Goal: Communication & Community: Answer question/provide support

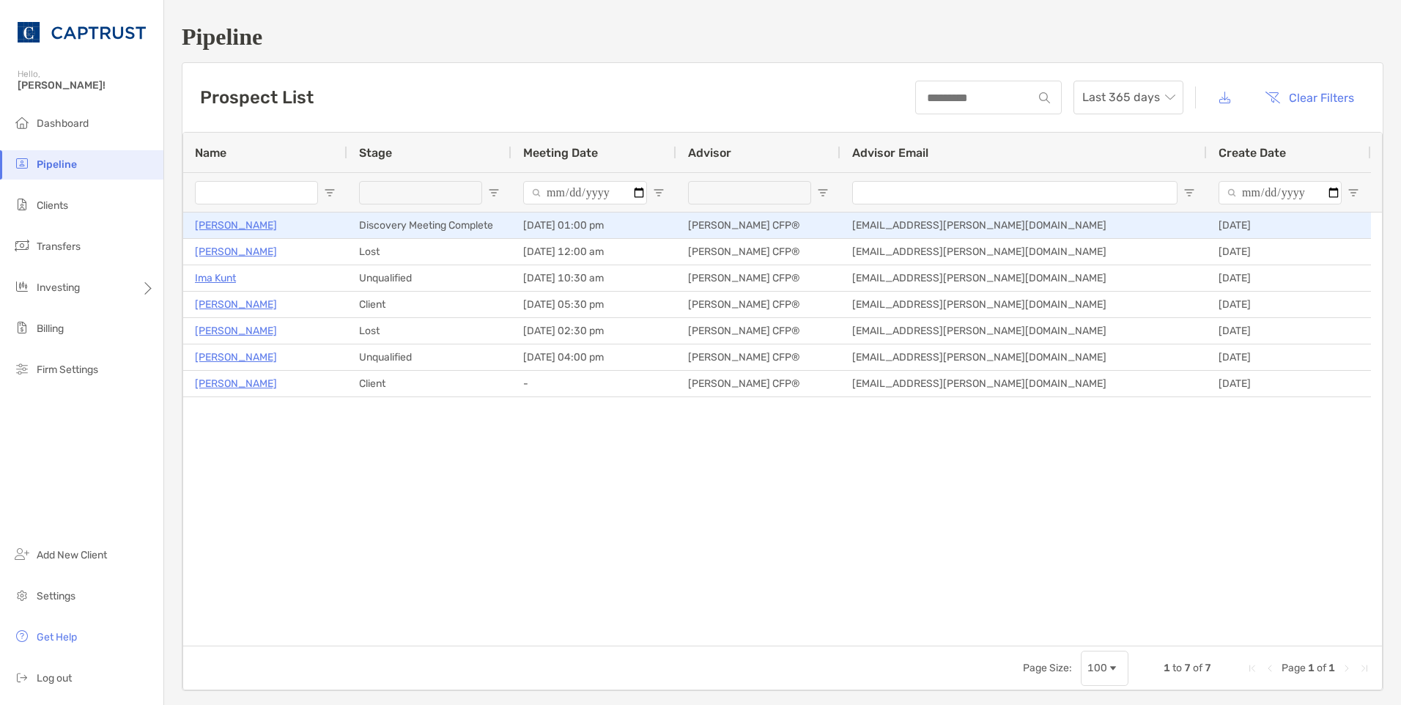
click at [238, 227] on p "[PERSON_NAME]" at bounding box center [236, 225] width 82 height 18
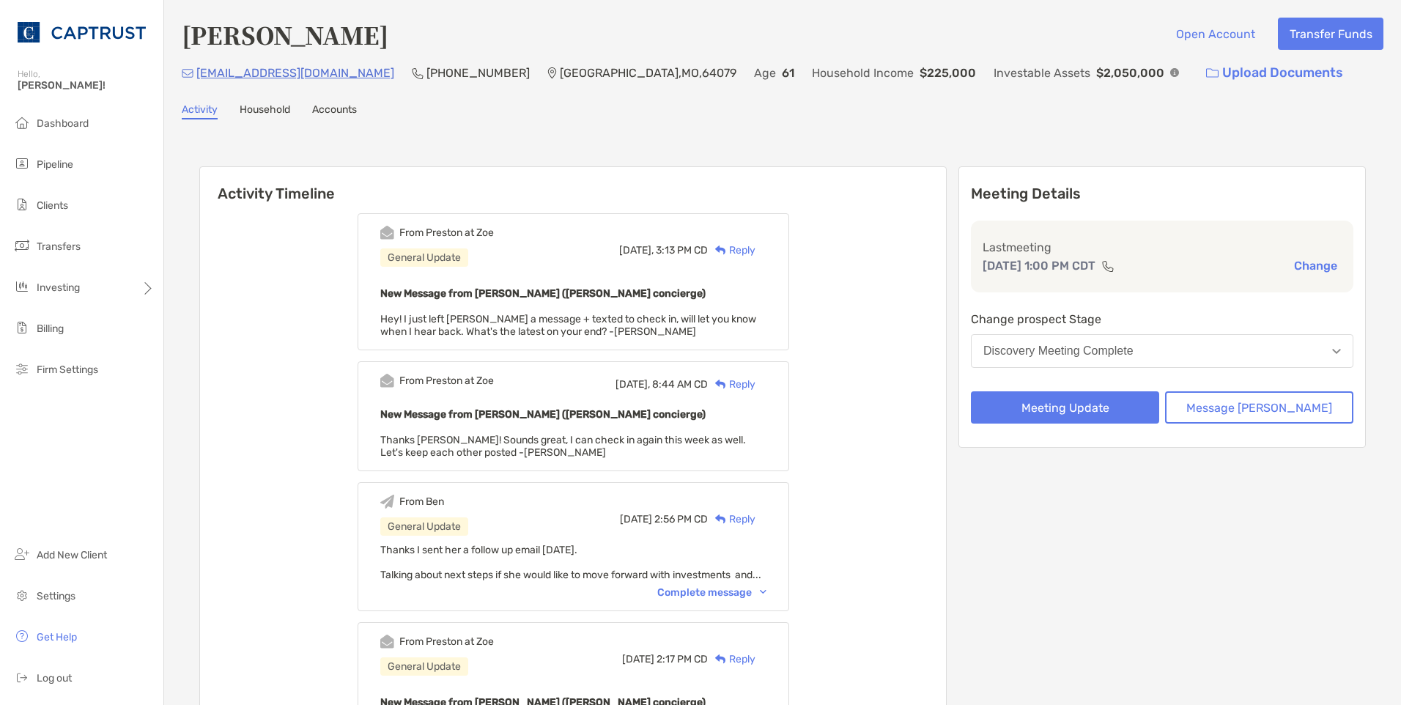
click at [756, 243] on div "Reply" at bounding box center [732, 250] width 48 height 15
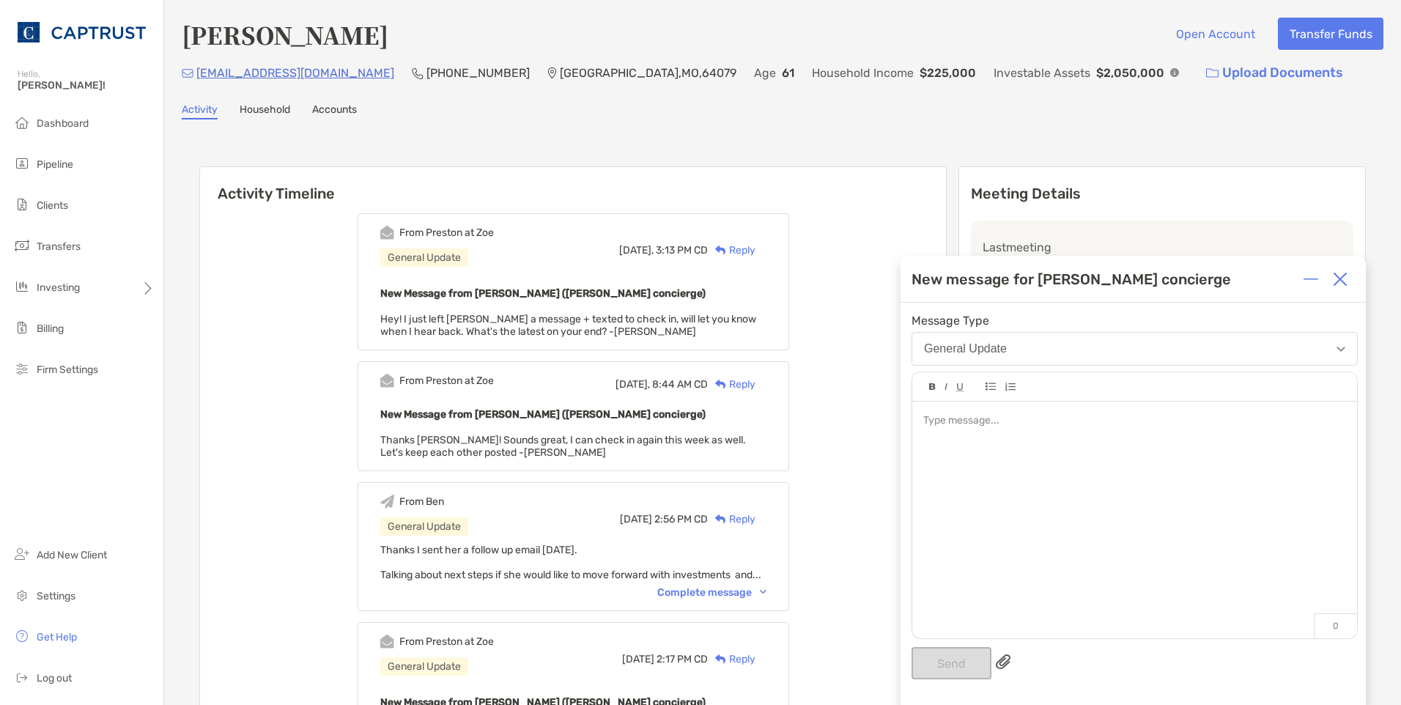
click at [1044, 427] on div at bounding box center [1134, 420] width 422 height 15
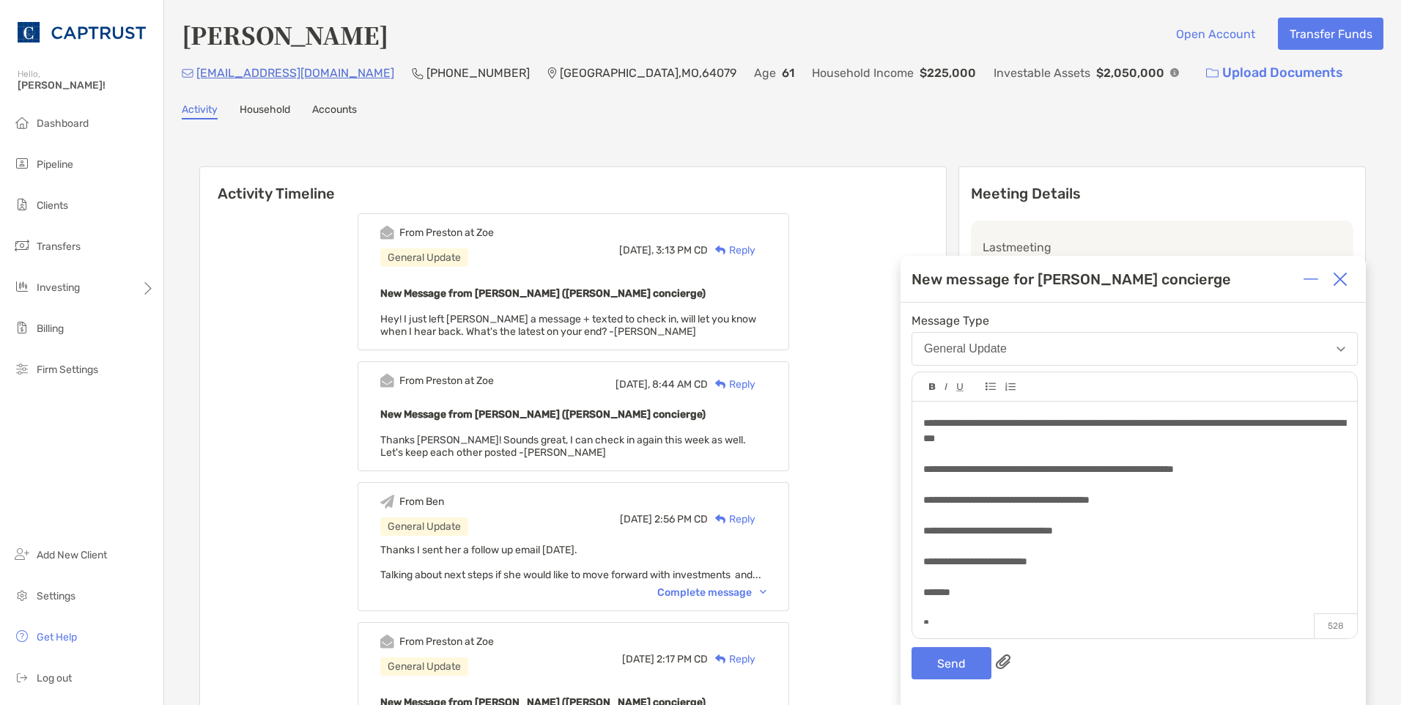
scroll to position [142, 0]
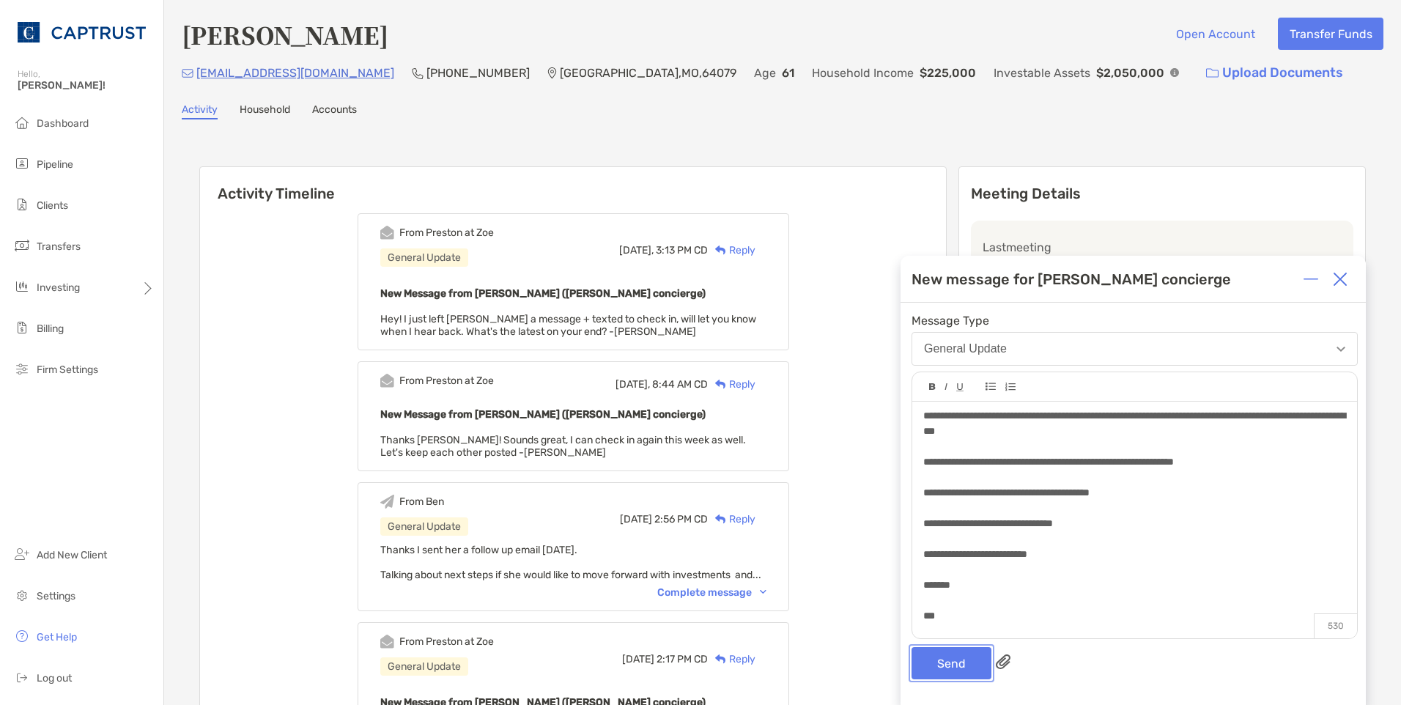
click at [981, 657] on button "Send" at bounding box center [952, 663] width 80 height 32
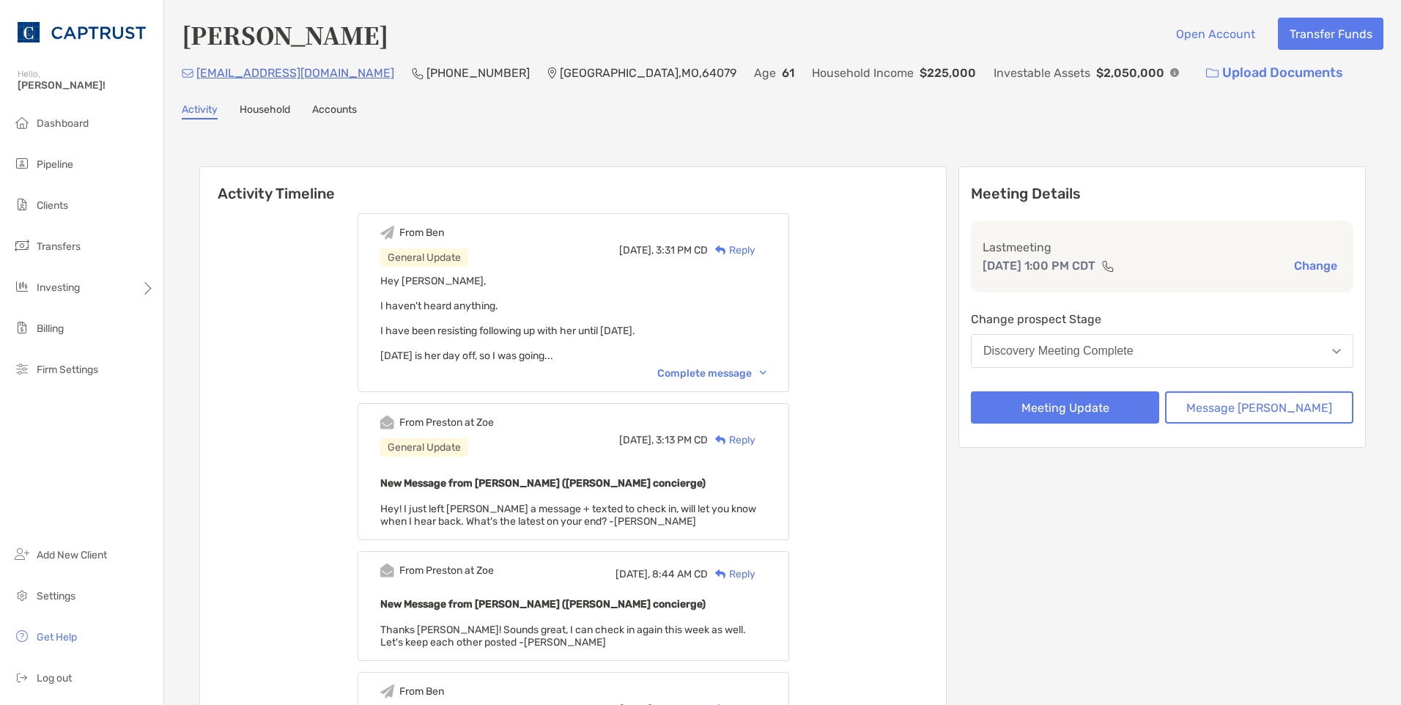
click at [767, 371] on div "Complete message" at bounding box center [711, 373] width 109 height 12
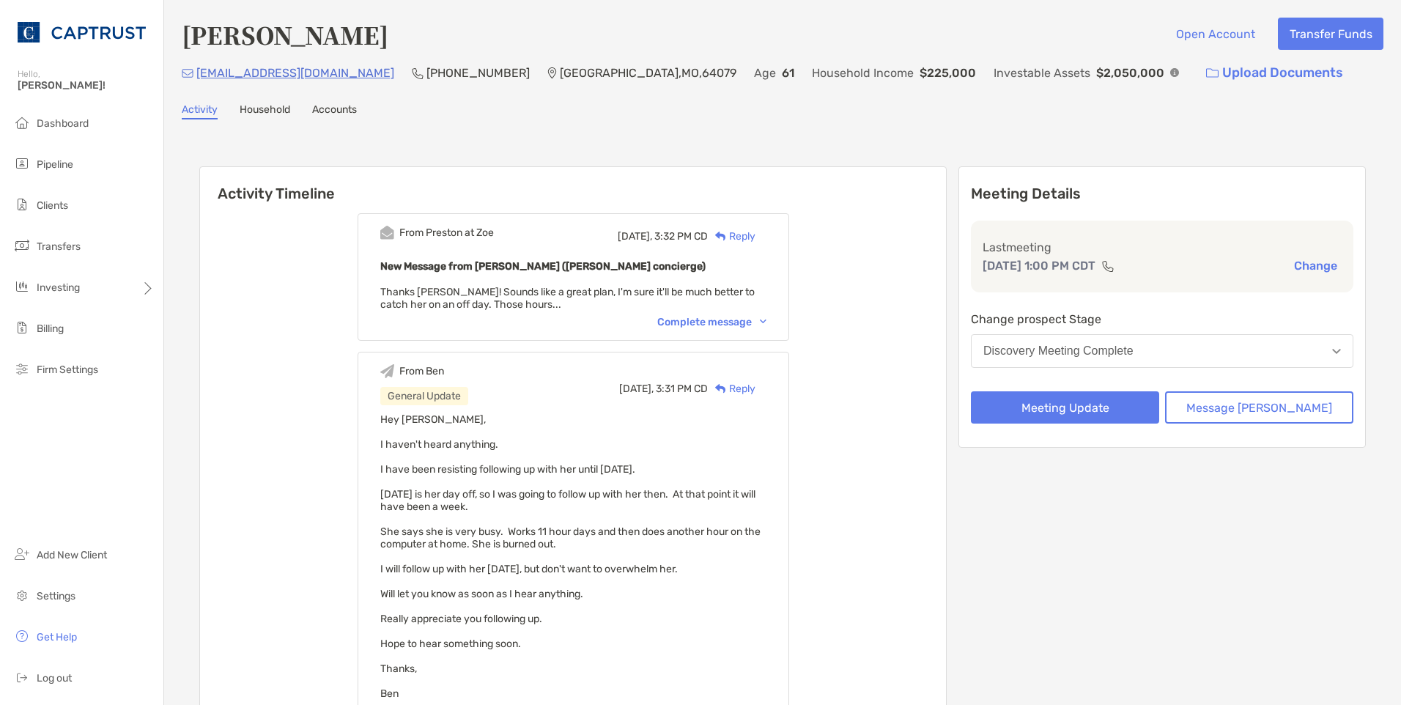
click at [767, 320] on img at bounding box center [763, 322] width 7 height 4
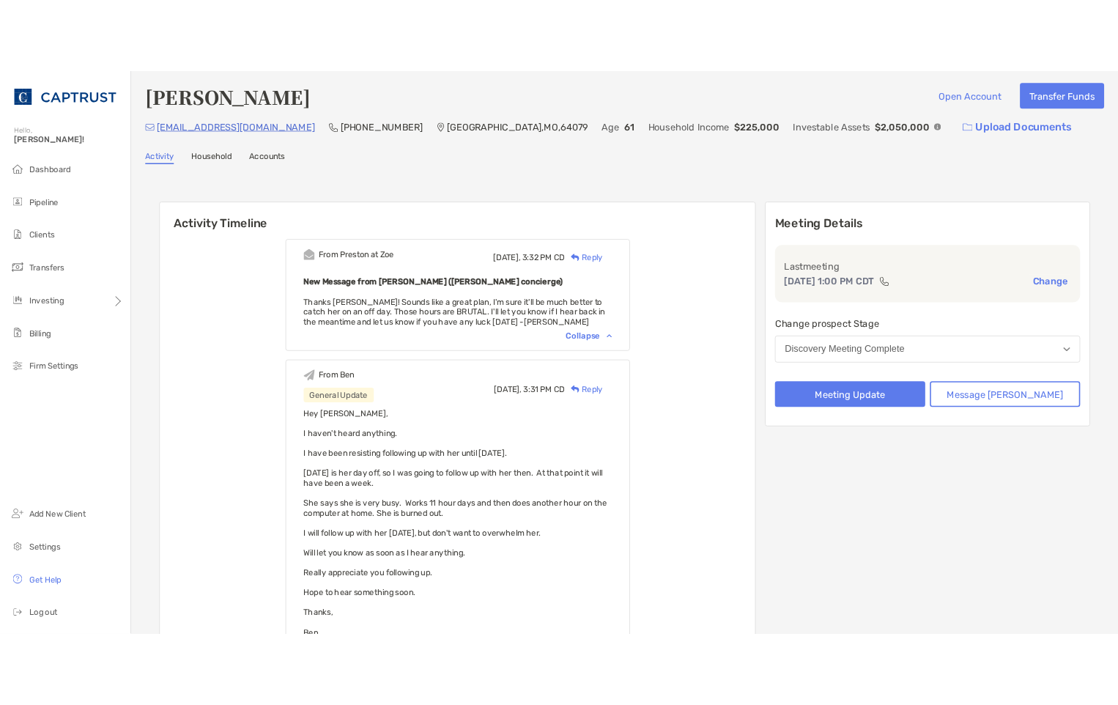
scroll to position [0, 0]
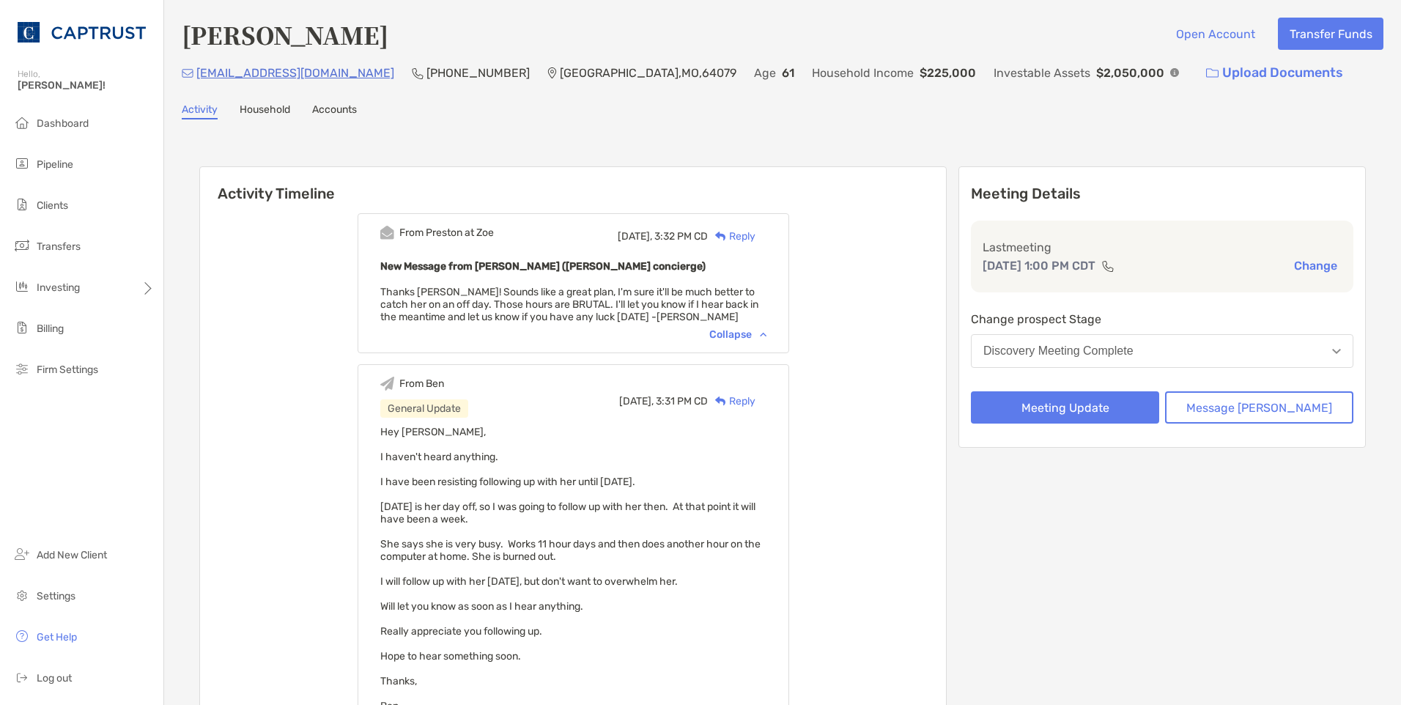
drag, startPoint x: 1401, startPoint y: 454, endPoint x: 997, endPoint y: 29, distance: 586.3
click at [979, 33] on div "Johnna Wilcox Open Account Transfer Funds" at bounding box center [783, 35] width 1202 height 34
